Goal: Answer question/provide support

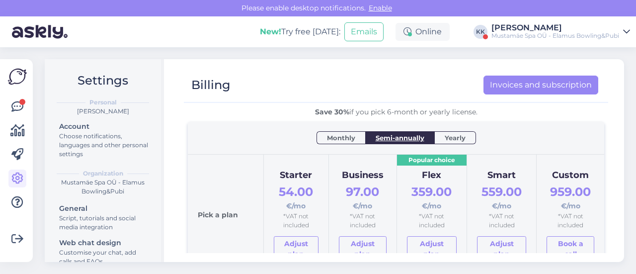
scroll to position [149, 0]
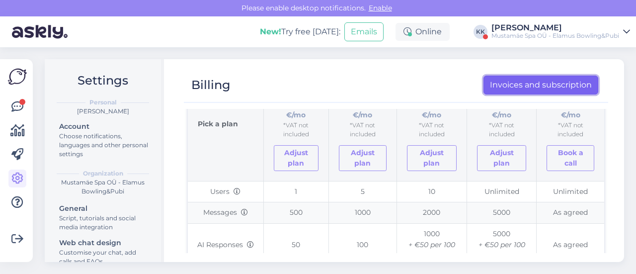
click at [553, 86] on link "Invoices and subscription" at bounding box center [541, 85] width 115 height 19
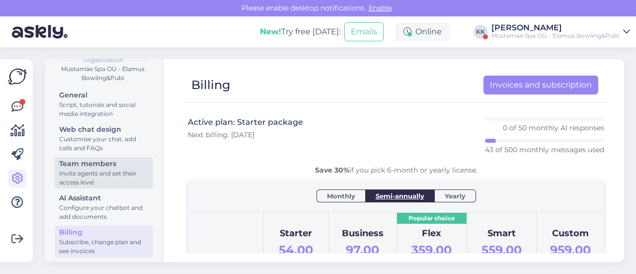
scroll to position [117, 0]
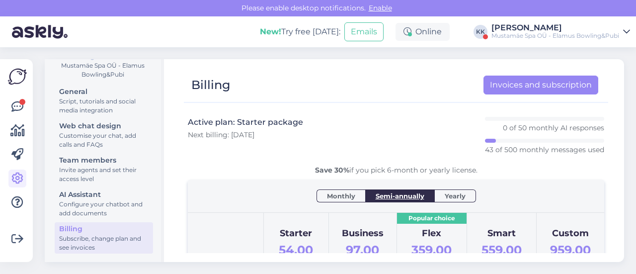
click at [545, 36] on div "Mustamäe Spa OÜ - Elamus Bowling&Pubi" at bounding box center [556, 36] width 128 height 8
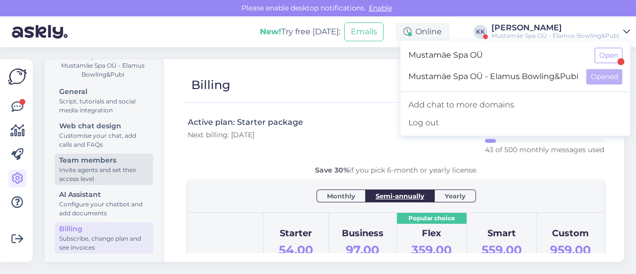
click at [77, 162] on div "Team members" at bounding box center [104, 160] width 90 height 10
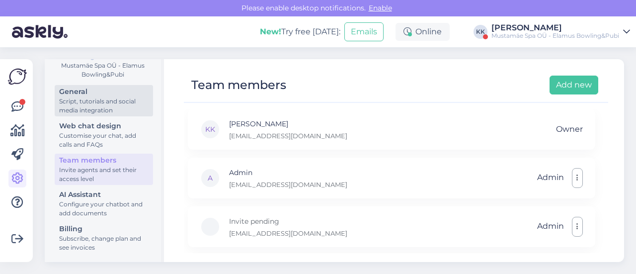
click at [66, 102] on div "Script, tutorials and social media integration" at bounding box center [104, 106] width 90 height 18
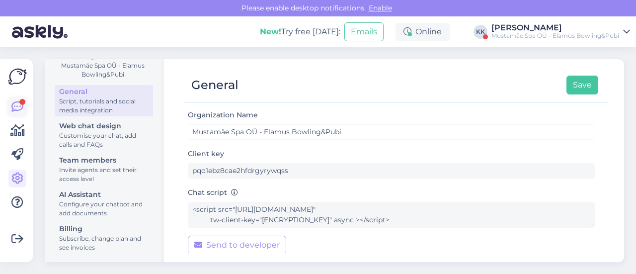
click at [12, 104] on icon at bounding box center [17, 107] width 12 height 12
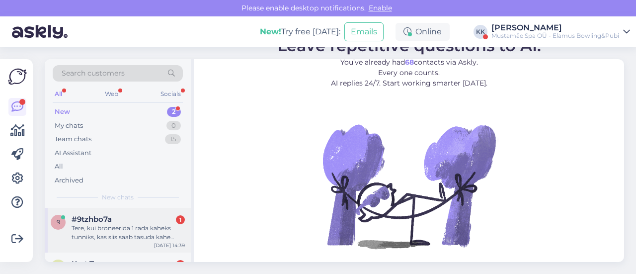
click at [132, 227] on div "Tere, kui broneerida 1 rada kaheks tunniks, kas siis saab tasuda kahe chilli vo…" at bounding box center [128, 233] width 113 height 18
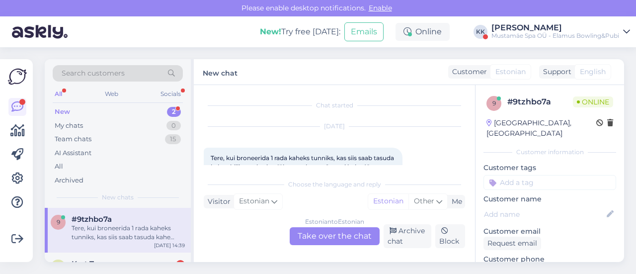
scroll to position [21, 0]
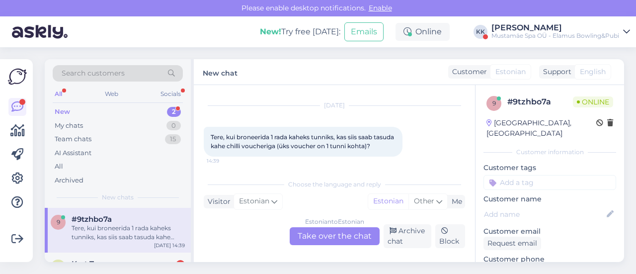
click at [315, 238] on div "Estonian to Estonian Take over the chat" at bounding box center [335, 236] width 90 height 18
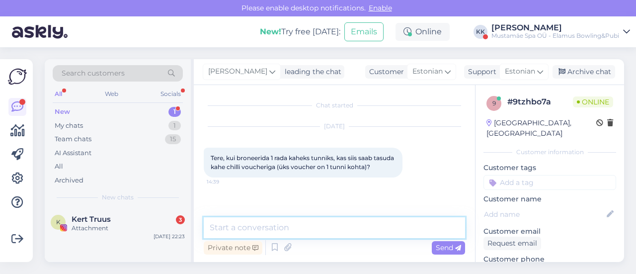
click at [311, 230] on textarea at bounding box center [335, 227] width 262 height 21
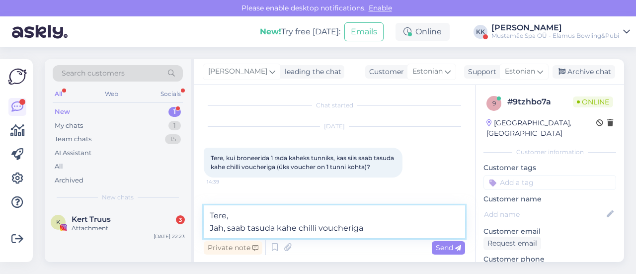
type textarea "Tere, Jah, saab tasuda kahe chilli voucheriga."
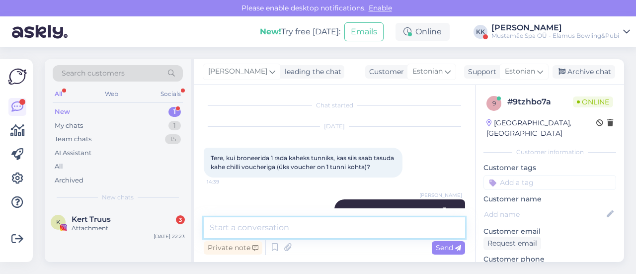
scroll to position [31, 0]
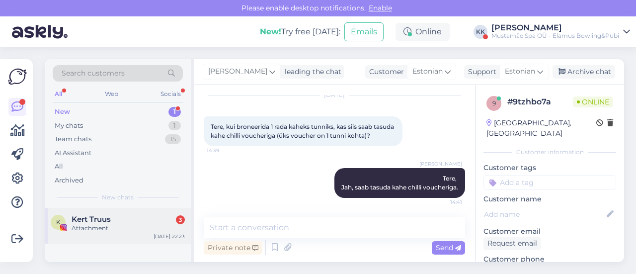
click at [137, 222] on div "Kert Truus 3" at bounding box center [128, 219] width 113 height 9
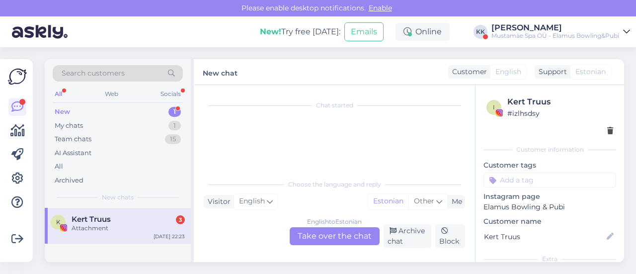
click at [87, 111] on div "New 1" at bounding box center [118, 112] width 130 height 14
click at [62, 109] on div "New" at bounding box center [62, 112] width 15 height 10
click at [88, 228] on div "Attachment" at bounding box center [128, 228] width 113 height 9
click at [55, 95] on div "All" at bounding box center [58, 94] width 11 height 13
